Goal: Task Accomplishment & Management: Manage account settings

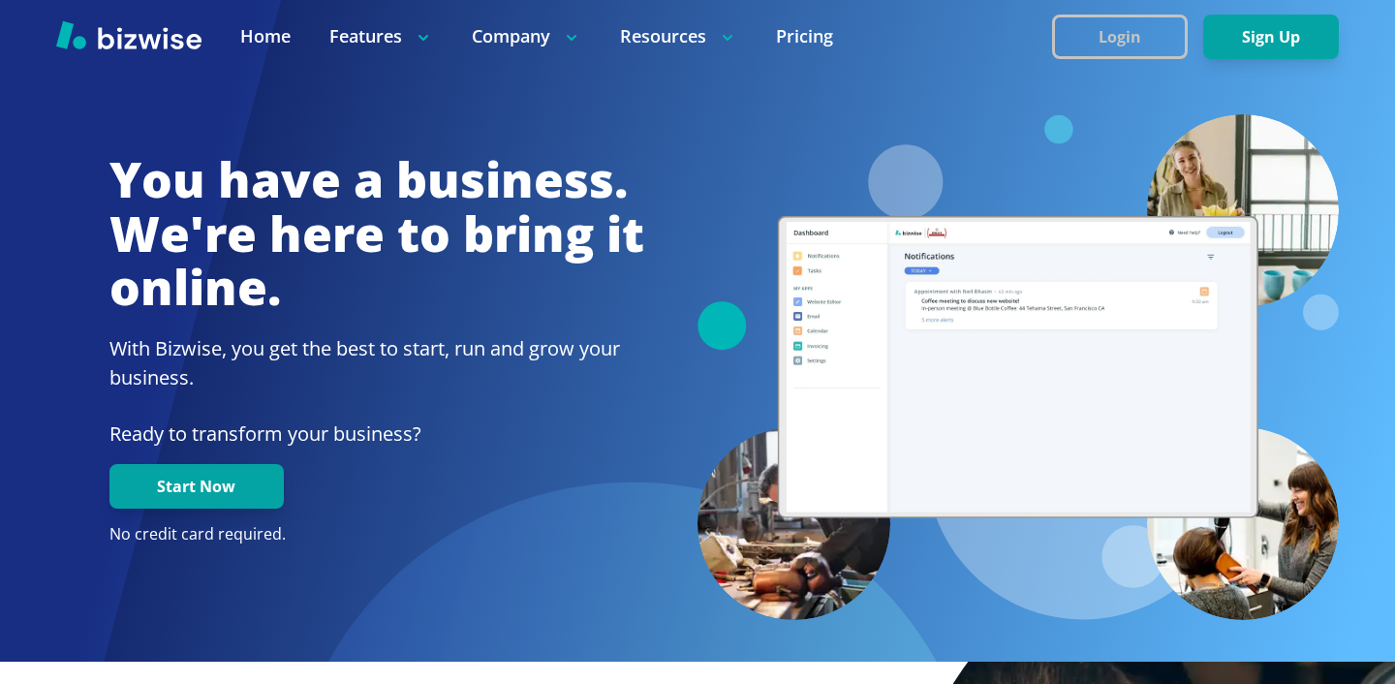
click at [1150, 31] on button "Login" at bounding box center [1120, 37] width 136 height 45
